Goal: Transaction & Acquisition: Purchase product/service

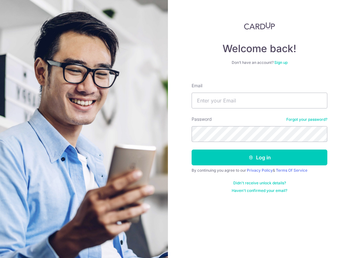
click at [262, 86] on div "Email" at bounding box center [260, 95] width 136 height 26
type input "[EMAIL_ADDRESS][DOMAIN_NAME]"
click at [260, 157] on button "Log in" at bounding box center [260, 157] width 136 height 16
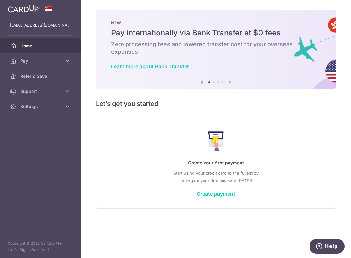
click at [233, 198] on div "Create your first payment Start using your credit card to the fullest by settin…" at bounding box center [216, 163] width 224 height 75
click at [229, 194] on link "Create payment" at bounding box center [216, 193] width 39 height 6
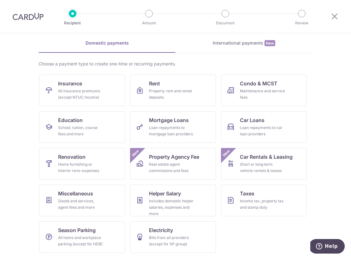
scroll to position [25, 0]
click at [103, 119] on link "Education School, tuition, course fees and more" at bounding box center [82, 127] width 86 height 32
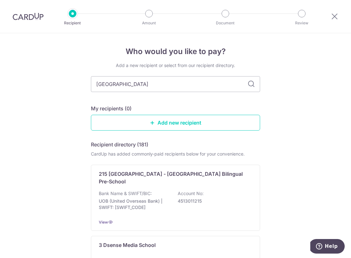
type input "NANYANG TECHNOLOGICAL UNIVERSITY"
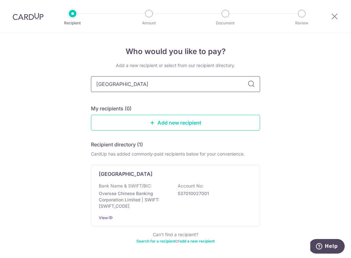
click at [123, 81] on input "NANYANG TECHNOLOGICAL UNIVERSITY" at bounding box center [175, 84] width 169 height 16
type input "NANYANG"
click at [251, 84] on icon at bounding box center [252, 84] width 8 height 8
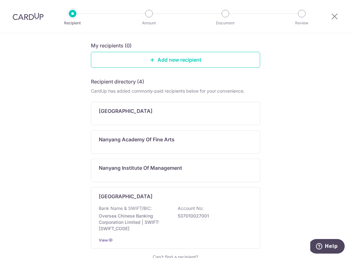
scroll to position [92, 0]
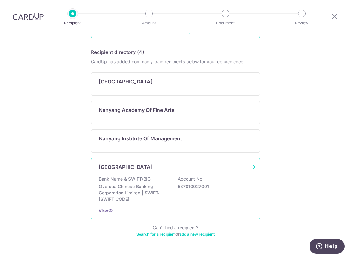
click at [179, 175] on div "Nanyang Technological University Bank Name & SWIFT/BIC: Oversea Chinese Banking…" at bounding box center [175, 189] width 169 height 62
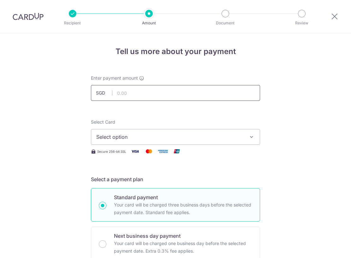
click at [131, 90] on input "text" at bounding box center [175, 93] width 169 height 16
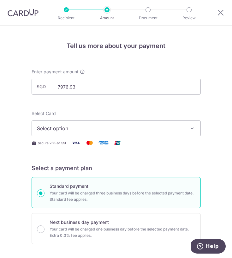
type input "7,976.93"
click at [94, 124] on button "Select option" at bounding box center [116, 128] width 169 height 16
click at [99, 147] on span "Add credit card" at bounding box center [121, 148] width 147 height 6
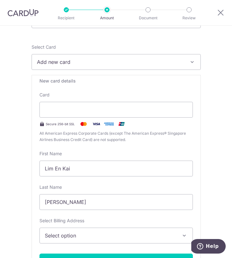
scroll to position [105, 0]
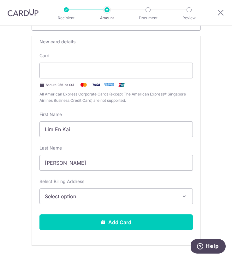
click at [103, 196] on span "Select option" at bounding box center [112, 196] width 134 height 8
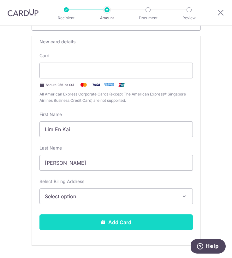
click at [63, 217] on button "Add Card" at bounding box center [115, 222] width 153 height 16
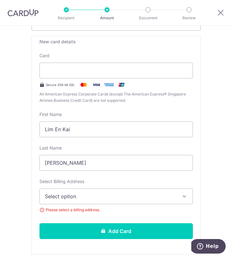
click at [80, 211] on span "Please select a billing address." at bounding box center [115, 209] width 153 height 6
click at [68, 199] on span "Select option" at bounding box center [112, 196] width 134 height 8
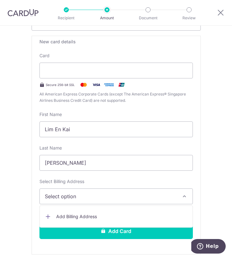
click at [65, 219] on span "Add Billing Address" at bounding box center [121, 216] width 131 height 6
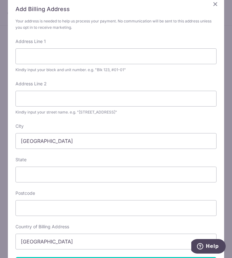
scroll to position [14, 0]
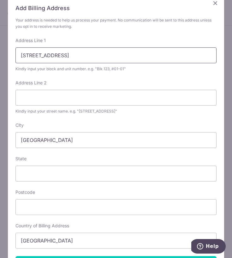
type input "198 PASIR PANJANG ROAD"
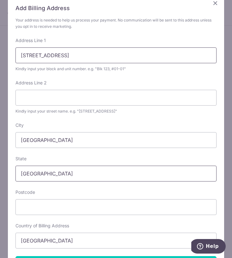
type input "SINGAPORE"
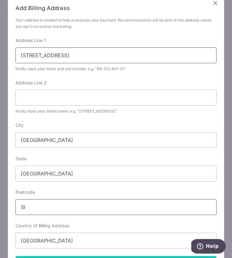
type input "S"
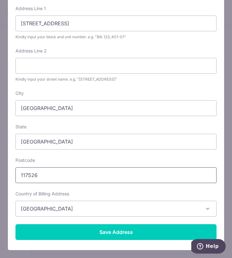
scroll to position [45, 0]
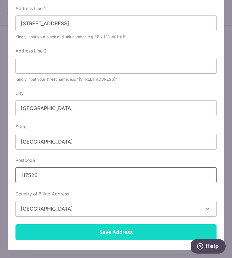
type input "117526"
click at [152, 225] on input "Save Address" at bounding box center [115, 232] width 201 height 16
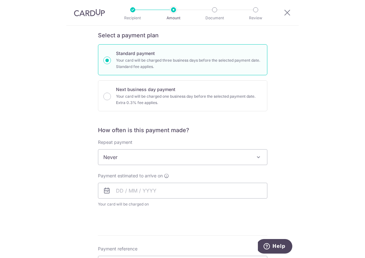
scroll to position [374, 0]
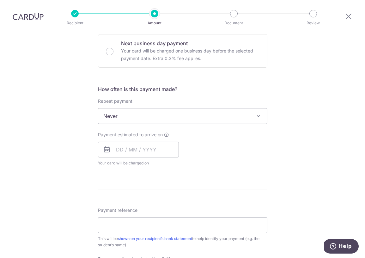
click at [154, 119] on span "Never" at bounding box center [182, 115] width 169 height 15
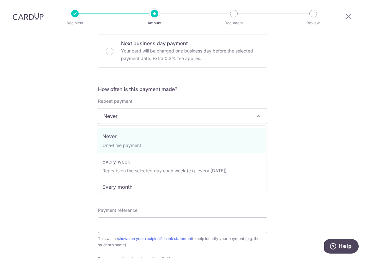
click at [78, 119] on div "Tell us more about your payment Enter payment amount SGD 7,976.93 7976.93 Selec…" at bounding box center [182, 35] width 365 height 753
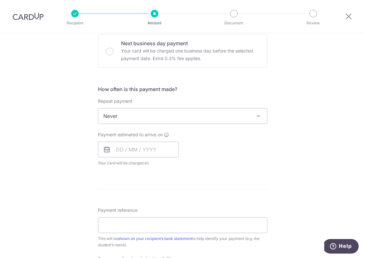
scroll to position [402, 0]
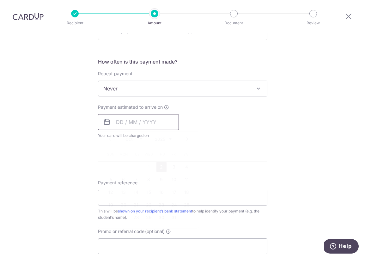
click at [114, 122] on input "text" at bounding box center [138, 122] width 81 height 16
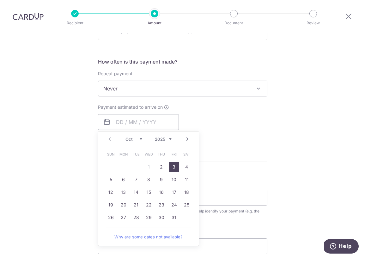
click at [170, 171] on link "3" at bounding box center [174, 167] width 10 height 10
type input "03/10/2025"
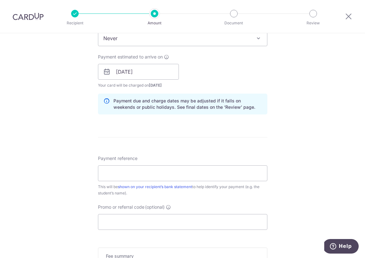
scroll to position [452, 0]
click at [151, 176] on input "Payment reference" at bounding box center [182, 173] width 169 height 16
click at [171, 172] on input "Payment reference" at bounding box center [182, 173] width 169 height 16
paste input "R20258105732"
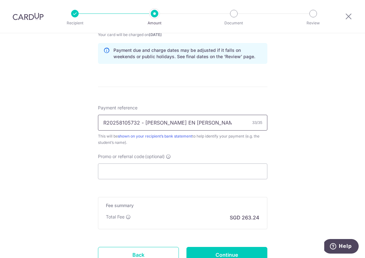
type input "R20258105732 - PHYLLIS LIM EN KAI"
click at [155, 174] on input "Promo or referral code (optional)" at bounding box center [182, 171] width 169 height 16
click at [144, 169] on input "Promo or referral code (optional)" at bounding box center [182, 171] width 169 height 16
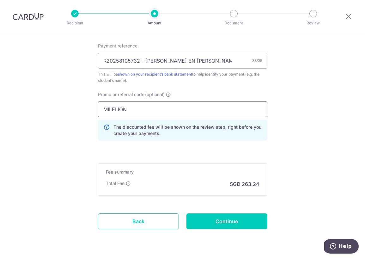
scroll to position [571, 0]
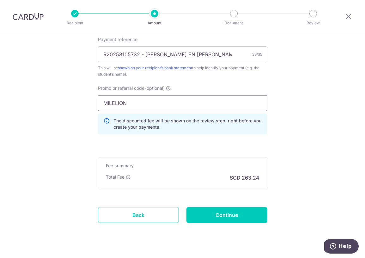
type input "MILELION"
click at [150, 105] on input "MILELION" at bounding box center [182, 103] width 169 height 16
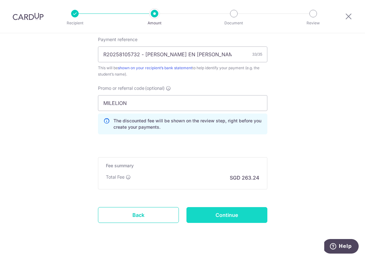
click at [198, 215] on input "Continue" at bounding box center [226, 215] width 81 height 16
type input "Create Schedule"
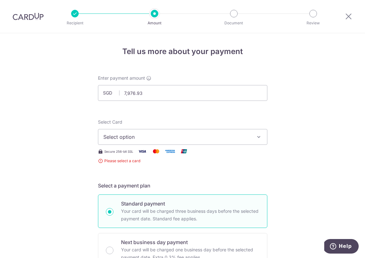
click at [138, 138] on span "Select option" at bounding box center [176, 137] width 147 height 8
click at [149, 155] on span "Add credit card" at bounding box center [188, 154] width 147 height 6
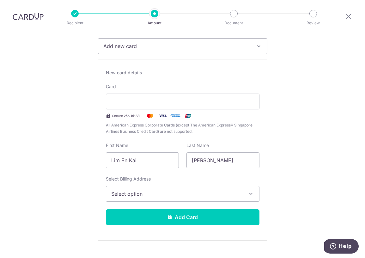
scroll to position [83, 0]
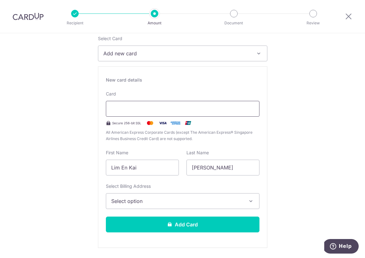
click at [146, 115] on div at bounding box center [182, 109] width 153 height 16
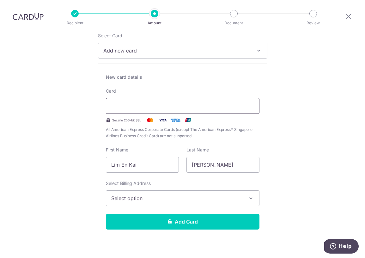
scroll to position [107, 0]
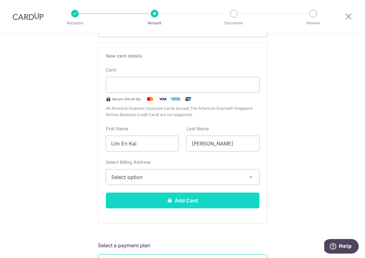
click at [197, 195] on button "Add Card" at bounding box center [182, 200] width 153 height 16
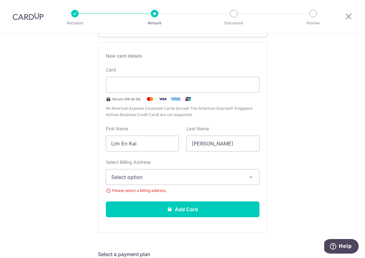
click at [170, 172] on button "Select option" at bounding box center [182, 177] width 153 height 16
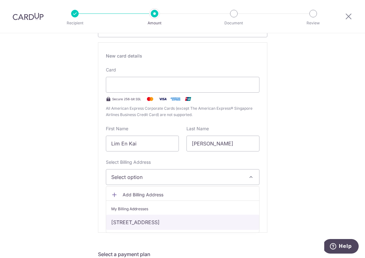
click at [184, 218] on link "[STREET_ADDRESS]" at bounding box center [182, 221] width 153 height 15
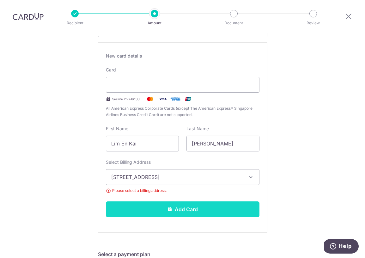
click at [165, 207] on button "Add Card" at bounding box center [182, 209] width 153 height 16
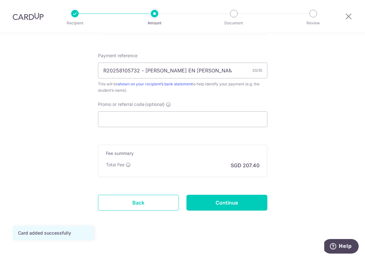
scroll to position [373, 0]
click at [113, 122] on input "Promo or referral code (optional)" at bounding box center [182, 119] width 169 height 16
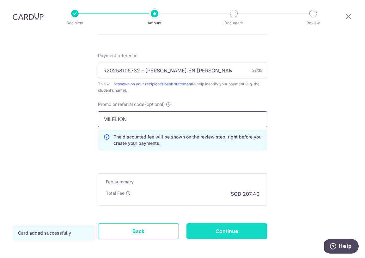
type input "MILELION"
click at [215, 234] on input "Continue" at bounding box center [226, 231] width 81 height 16
type input "Create Schedule"
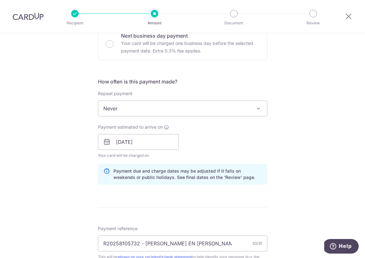
scroll to position [248, 0]
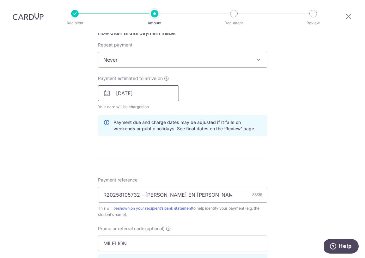
click at [118, 91] on input "03/10/2025" at bounding box center [138, 93] width 81 height 16
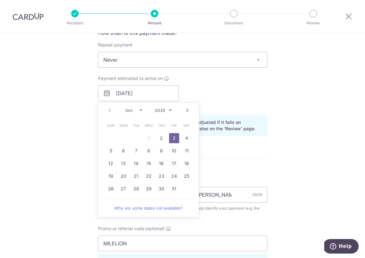
click at [107, 106] on div "Prev Next Oct Nov Dec 2025 2026 2027 2028 2029 2030 2031 2032 2033 2034 2035" at bounding box center [148, 110] width 100 height 15
click at [108, 110] on div "Prev Next Oct Nov Dec 2025 2026 2027 2028 2029 2030 2031 2032 2033 2034 2035" at bounding box center [148, 110] width 100 height 15
click at [110, 110] on div "Prev Next Oct Nov Dec 2025 2026 2027 2028 2029 2030 2031 2032 2033 2034 2035" at bounding box center [148, 110] width 100 height 15
click at [162, 138] on link "2" at bounding box center [161, 138] width 10 height 10
type input "[DATE]"
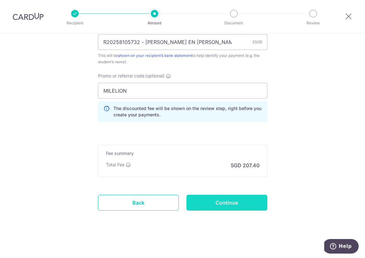
scroll to position [401, 0]
click at [211, 202] on input "Continue" at bounding box center [226, 202] width 81 height 16
type input "Update Schedule"
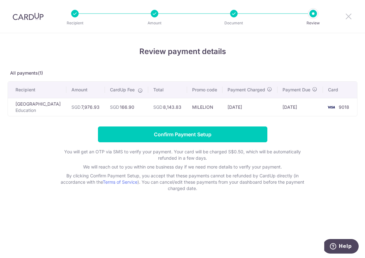
click at [352, 17] on icon at bounding box center [348, 16] width 8 height 8
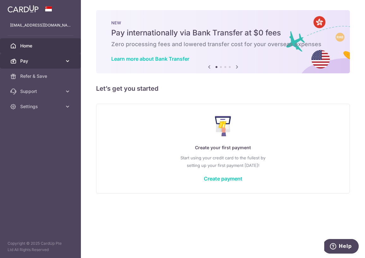
click at [60, 59] on span "Pay" at bounding box center [41, 61] width 42 height 6
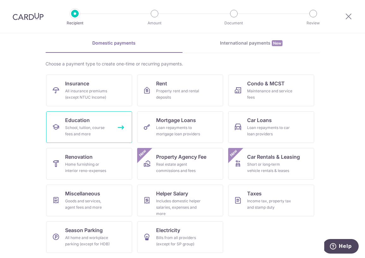
scroll to position [25, 0]
click at [104, 115] on link "Education School, tuition, course fees and more" at bounding box center [89, 127] width 86 height 32
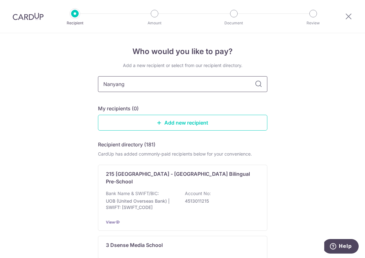
type input "Nanyang"
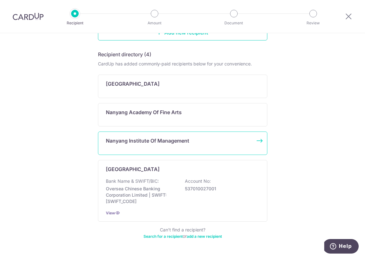
scroll to position [92, 0]
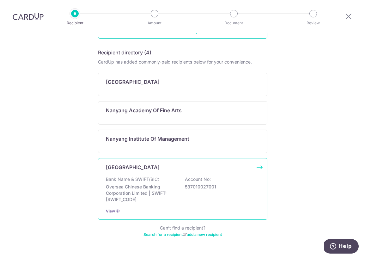
click at [212, 188] on div "Bank Name & SWIFT/BIC: Oversea Chinese Banking Corporation Limited | SWIFT: [SW…" at bounding box center [182, 189] width 153 height 27
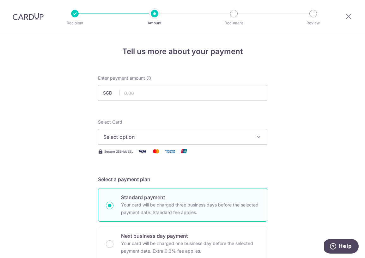
click at [202, 147] on div "Secure 256-bit SSL" at bounding box center [182, 151] width 169 height 8
click at [195, 138] on span "Select option" at bounding box center [176, 137] width 147 height 8
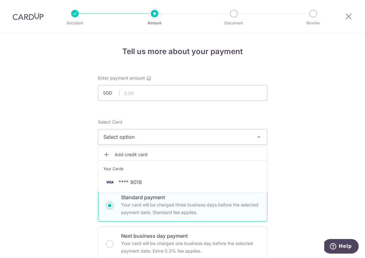
click at [208, 173] on li "Your Cards" at bounding box center [182, 167] width 169 height 14
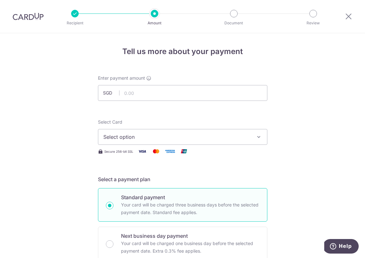
click at [208, 180] on h5 "Select a payment plan" at bounding box center [182, 179] width 169 height 8
click at [158, 133] on span "Select option" at bounding box center [176, 137] width 147 height 8
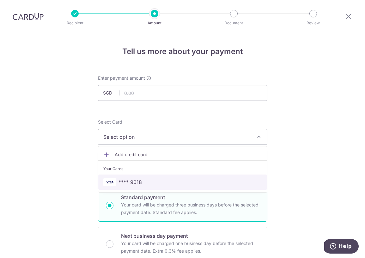
click at [166, 182] on span "**** 9018" at bounding box center [182, 182] width 158 height 8
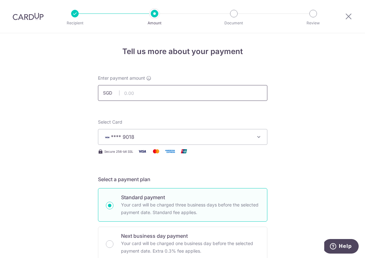
click at [134, 93] on input "text" at bounding box center [182, 93] width 169 height 16
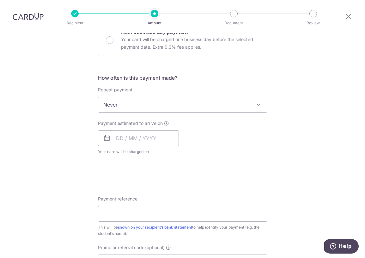
scroll to position [316, 0]
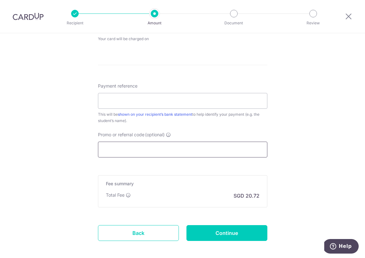
type input "7,976.93"
click at [135, 154] on input "Promo or referral code (optional)" at bounding box center [182, 149] width 169 height 16
type input "c"
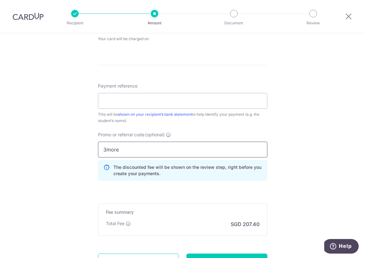
click at [136, 147] on input "3more" at bounding box center [182, 149] width 169 height 16
type input "3MORE"
click at [87, 136] on div "Tell us more about your payment Enter payment amount SGD 7,976.93 7976.93 Selec…" at bounding box center [182, 17] width 365 height 600
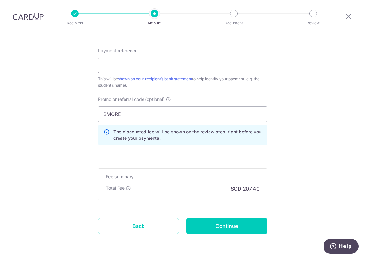
click at [119, 69] on input "Payment reference" at bounding box center [182, 65] width 169 height 16
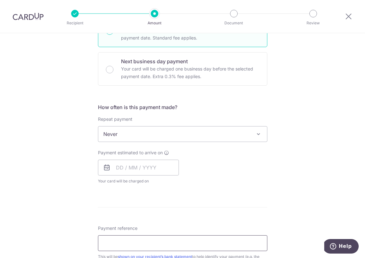
scroll to position [161, 0]
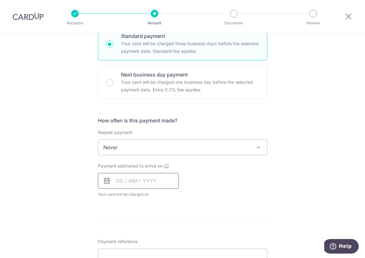
click at [154, 180] on input "text" at bounding box center [138, 181] width 81 height 16
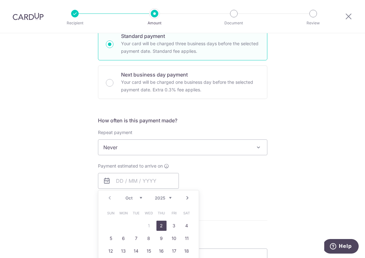
click at [157, 222] on link "2" at bounding box center [161, 225] width 10 height 10
type input "[DATE]"
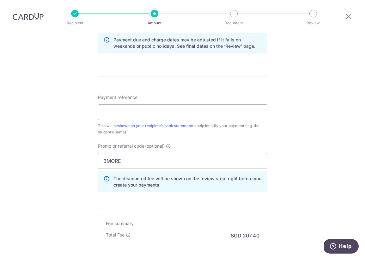
scroll to position [331, 0]
click at [123, 117] on input "Payment reference" at bounding box center [182, 112] width 169 height 16
click at [174, 115] on input "Payment reference" at bounding box center [182, 112] width 169 height 16
paste input "R20258105732"
type input "R20258105732 - [PERSON_NAME] EN [PERSON_NAME]"
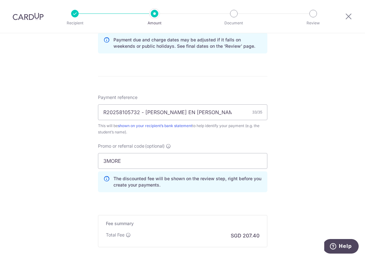
click at [33, 103] on div "Tell us more about your payment Enter payment amount SGD 7,976.93 7976.93 Selec…" at bounding box center [182, 14] width 365 height 625
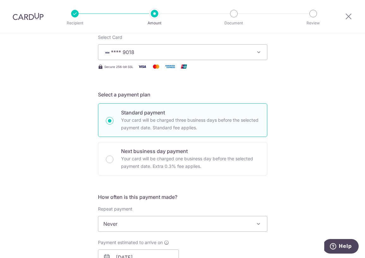
scroll to position [85, 0]
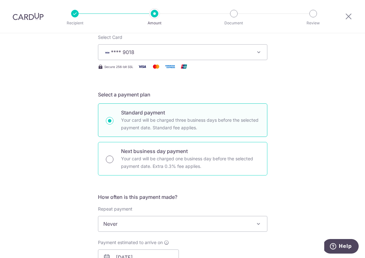
click at [108, 156] on input "Next business day payment Your card will be charged one business day before the…" at bounding box center [110, 159] width 8 height 8
radio input "true"
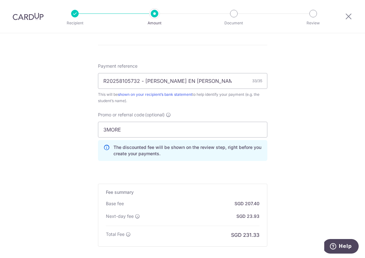
scroll to position [161, 0]
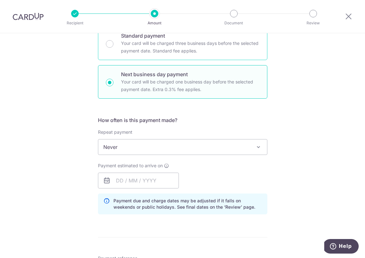
click at [114, 45] on div "Standard payment Your card will be charged three business days before the selec…" at bounding box center [182, 43] width 169 height 33
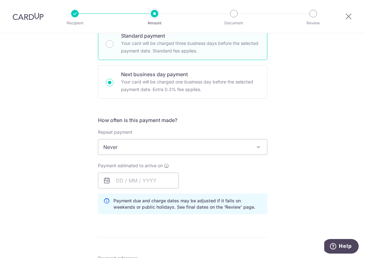
radio input "true"
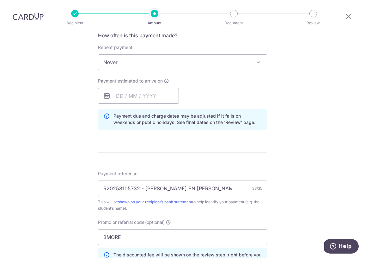
scroll to position [246, 0]
click at [113, 94] on input "text" at bounding box center [138, 95] width 81 height 16
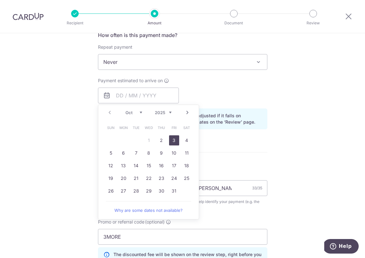
click at [171, 140] on link "3" at bounding box center [174, 140] width 10 height 10
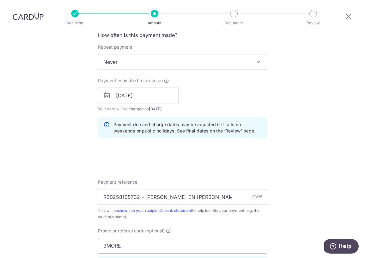
click at [89, 140] on div "Tell us more about your payment Enter payment amount SGD 7,976.93 7976.93 Selec…" at bounding box center [182, 112] width 365 height 650
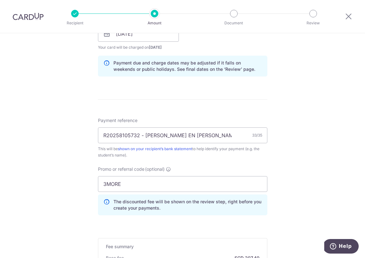
scroll to position [289, 0]
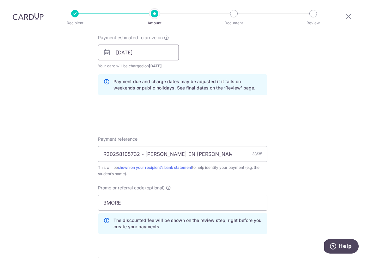
click at [132, 53] on input "[DATE]" at bounding box center [138, 53] width 81 height 16
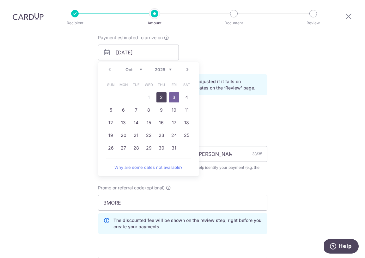
click at [160, 94] on link "2" at bounding box center [161, 97] width 10 height 10
type input "[DATE]"
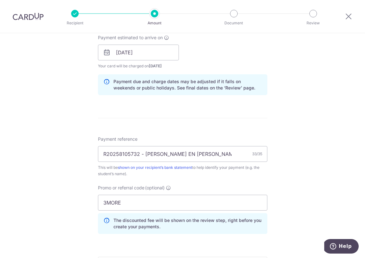
click at [94, 135] on div "Tell us more about your payment Enter payment amount SGD 7,976.93 7976.93 Selec…" at bounding box center [182, 69] width 365 height 650
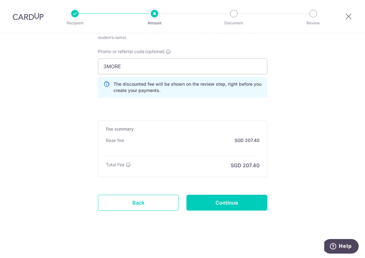
scroll to position [425, 0]
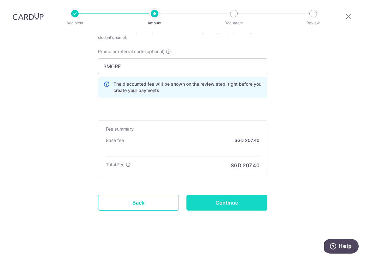
click at [209, 200] on input "Continue" at bounding box center [226, 202] width 81 height 16
type input "Create Schedule"
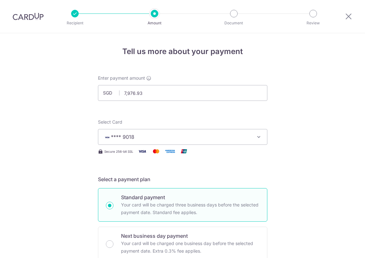
scroll to position [410, 0]
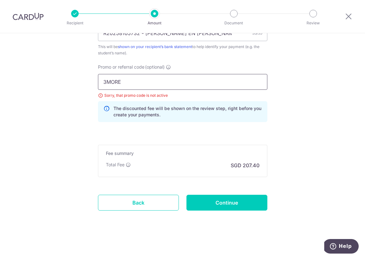
click at [148, 84] on input "3MORE" at bounding box center [182, 82] width 169 height 16
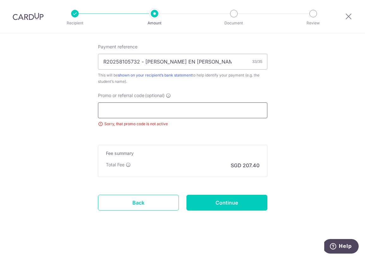
scroll to position [381, 0]
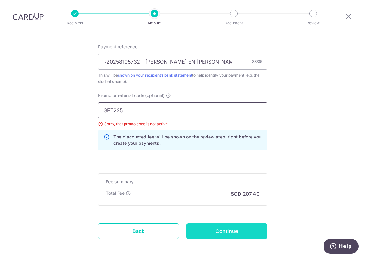
type input "GET225"
click at [249, 225] on input "Continue" at bounding box center [226, 231] width 81 height 16
type input "Update Schedule"
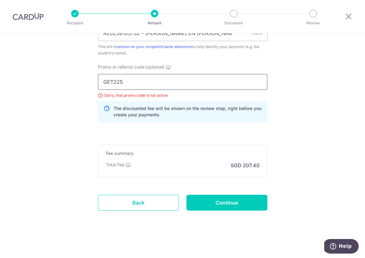
drag, startPoint x: 140, startPoint y: 77, endPoint x: 80, endPoint y: 77, distance: 59.7
type input "p"
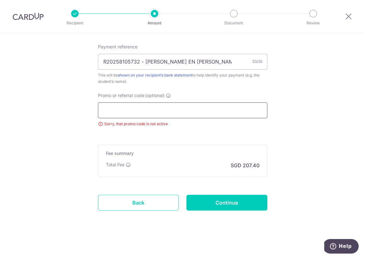
scroll to position [381, 0]
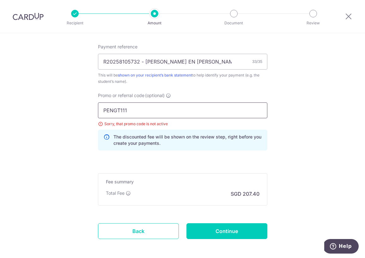
type input "PENGT111"
click at [221, 231] on input "Continue" at bounding box center [226, 231] width 81 height 16
type input "Update Schedule"
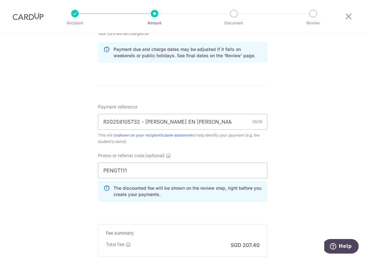
scroll to position [380, 0]
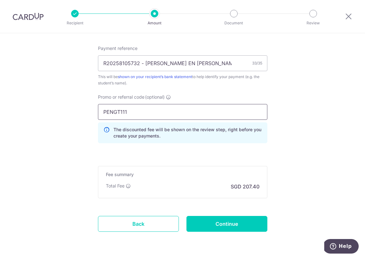
drag, startPoint x: 131, startPoint y: 115, endPoint x: 105, endPoint y: 115, distance: 26.8
click at [105, 115] on input "PENGT111" at bounding box center [182, 112] width 169 height 16
paste input "SETHISFY"
type input "SETHISFY"
click at [222, 226] on input "Continue" at bounding box center [226, 224] width 81 height 16
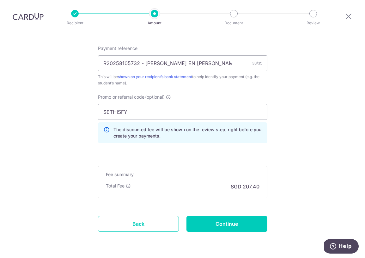
type input "Update Schedule"
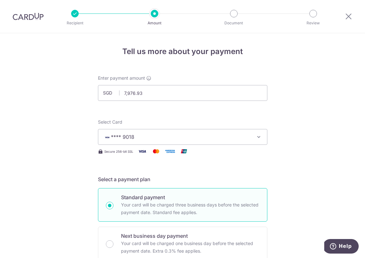
scroll to position [384, 0]
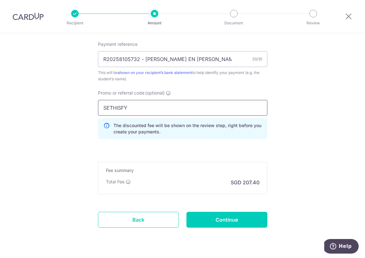
drag, startPoint x: 137, startPoint y: 107, endPoint x: 71, endPoint y: 102, distance: 65.9
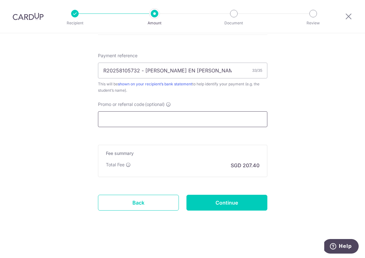
type input "m"
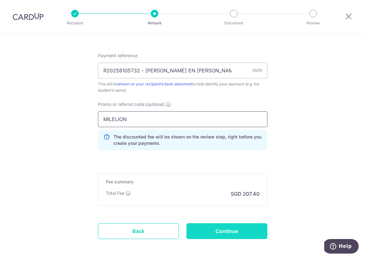
type input "MILELION"
click at [212, 235] on input "Continue" at bounding box center [226, 231] width 81 height 16
type input "Update Schedule"
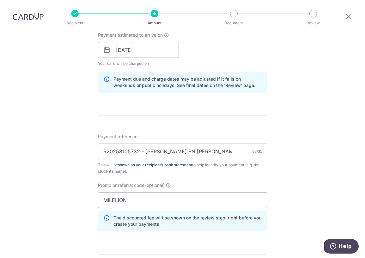
scroll to position [317, 0]
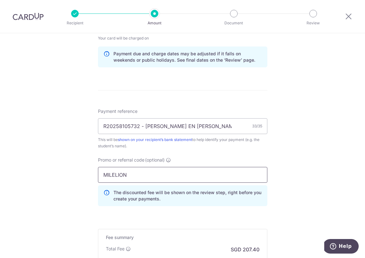
click at [144, 169] on input "MILELION" at bounding box center [182, 175] width 169 height 16
drag, startPoint x: 150, startPoint y: 171, endPoint x: 63, endPoint y: 156, distance: 89.1
click at [63, 156] on div "Tell us more about your payment Enter payment amount SGD 7,976.93 7976.93 Selec…" at bounding box center [182, 28] width 365 height 625
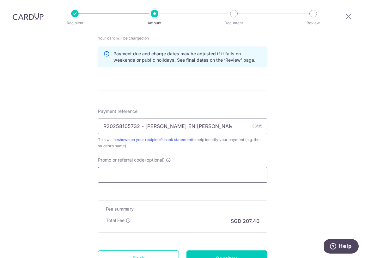
type input "m"
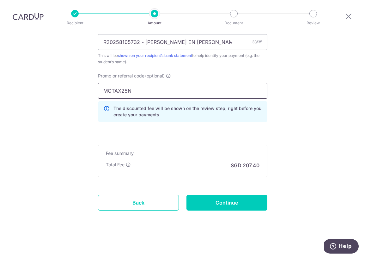
type input "MCTAX25N"
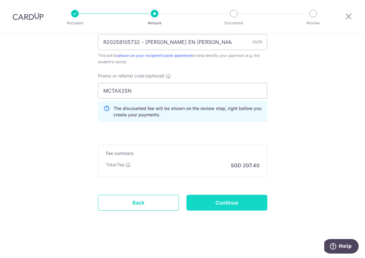
scroll to position [401, 0]
click at [219, 198] on input "Continue" at bounding box center [226, 202] width 81 height 16
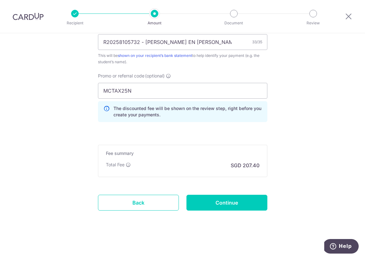
type input "Update Schedule"
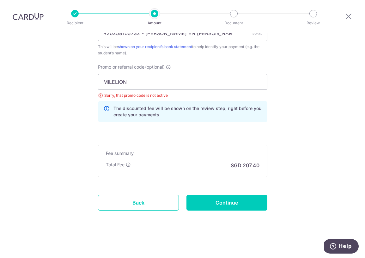
click at [182, 95] on div "Sorry, that promo code is not active" at bounding box center [182, 95] width 169 height 6
click at [186, 86] on input "MILELION" at bounding box center [182, 82] width 169 height 16
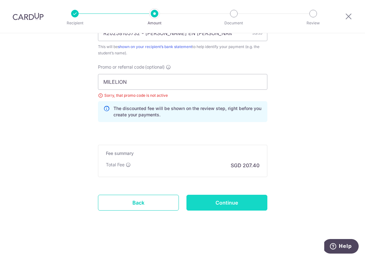
click at [242, 201] on input "Continue" at bounding box center [226, 202] width 81 height 16
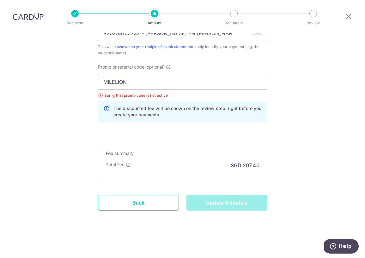
type input "Update Schedule"
